Goal: Transaction & Acquisition: Purchase product/service

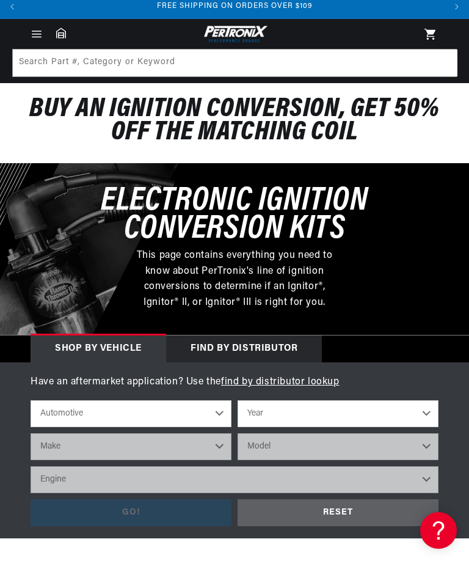
scroll to position [33, 0]
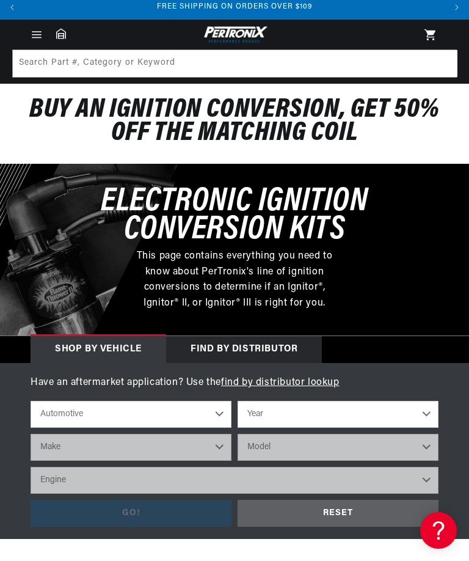
click at [424, 414] on select "Year [DATE] 2021 2020 2019 2018 2017 2016 2015 2014 2013 2012 2011 2010 2009 20…" at bounding box center [338, 414] width 201 height 27
select select "1966"
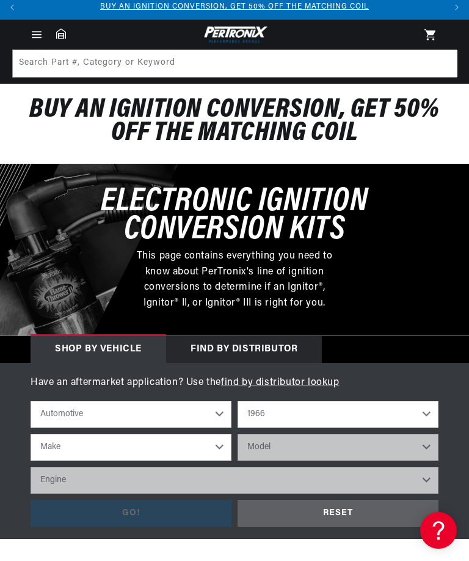
click at [217, 448] on select "Make Alfa Romeo American Motors Aston [PERSON_NAME][GEOGRAPHIC_DATA] [PERSON_NA…" at bounding box center [131, 447] width 201 height 27
select select "Chevrolet"
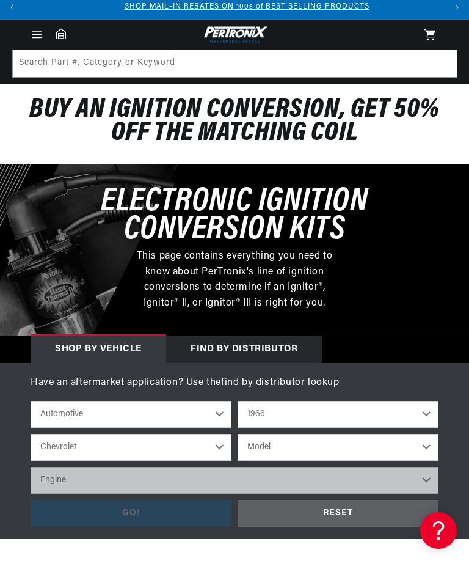
scroll to position [0, 420]
click at [321, 445] on select "Model [GEOGRAPHIC_DATA] [GEOGRAPHIC_DATA] C10 Pickup C20 Pickup C30 Pickup C50 …" at bounding box center [338, 447] width 201 height 27
select select "Corvette"
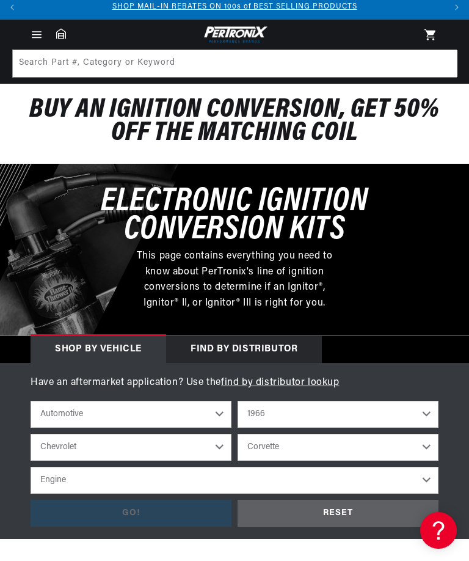
click at [346, 476] on select "Engine 5.7L 7.4L 283cid / 4.6L 327cid / 5.3L 327cid / 5.4L 396cid / 6.5L 427cid…" at bounding box center [235, 480] width 408 height 27
select select "327cid-5.4L"
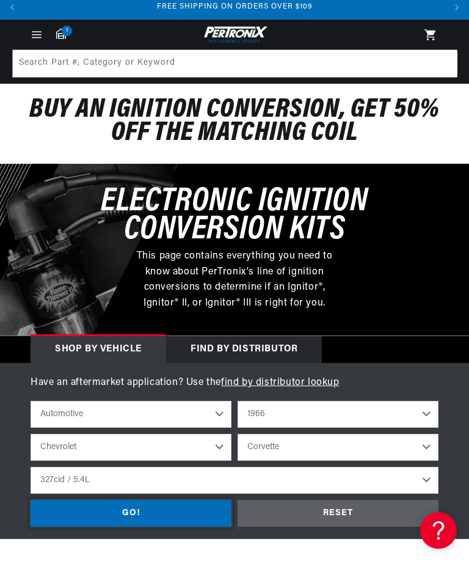
click at [162, 507] on div "GO!" at bounding box center [131, 513] width 201 height 27
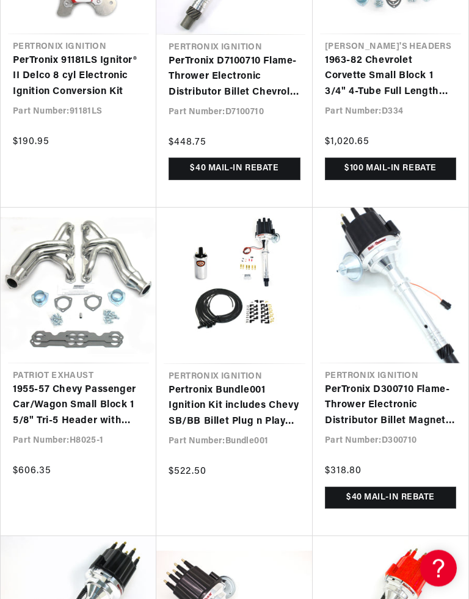
scroll to position [0, 840]
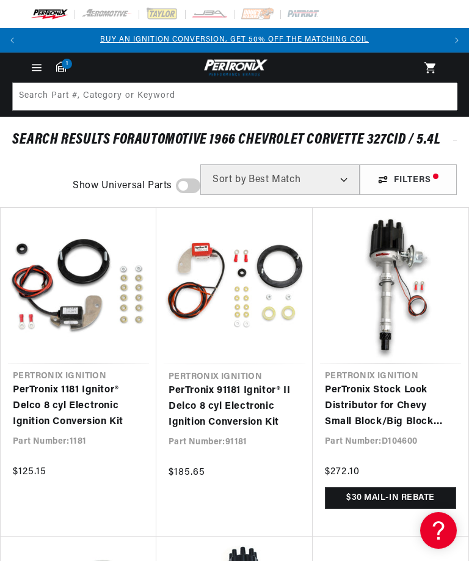
click at [64, 71] on icon at bounding box center [61, 66] width 10 height 10
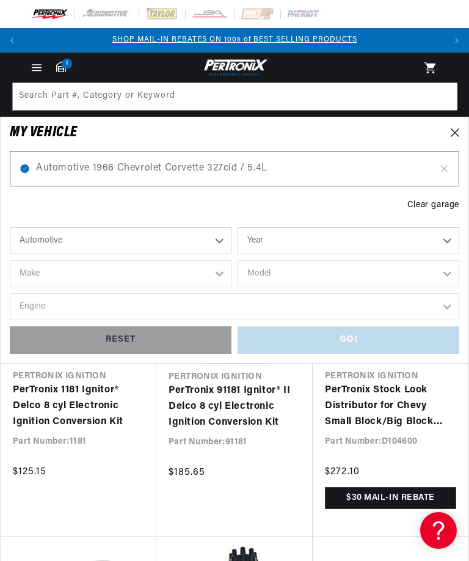
click at [68, 65] on span "1" at bounding box center [67, 64] width 10 height 10
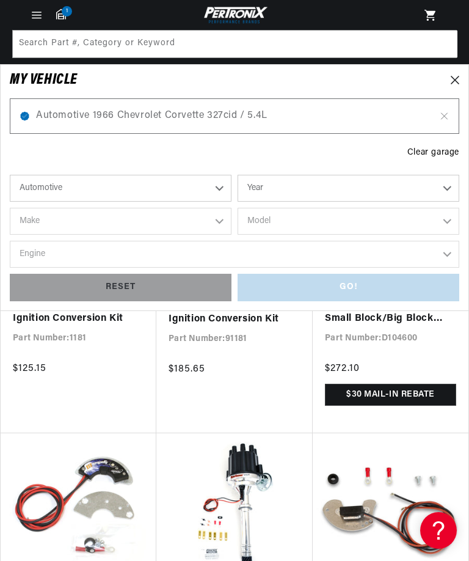
scroll to position [0, 642]
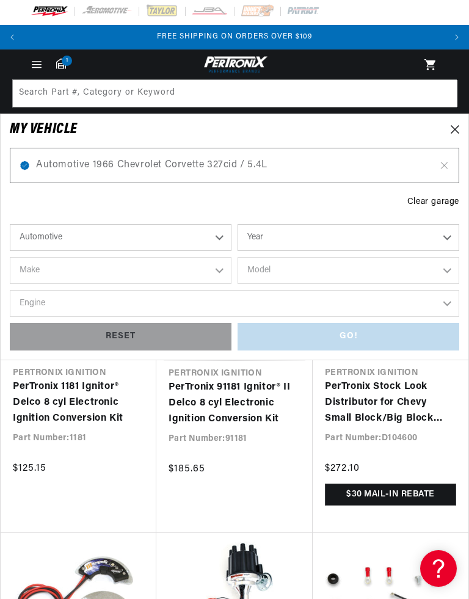
click at [456, 130] on icon at bounding box center [455, 129] width 9 height 9
